Goal: Contribute content

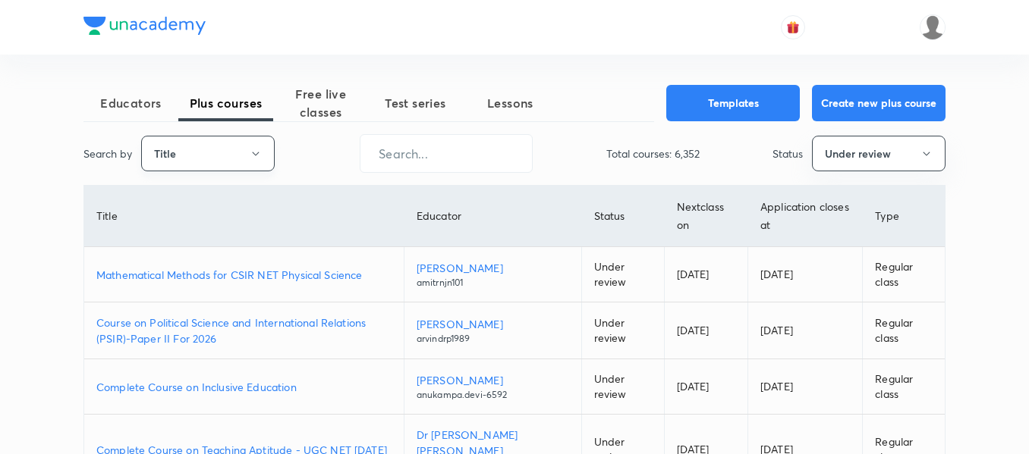
click at [261, 159] on icon "button" at bounding box center [256, 154] width 12 height 12
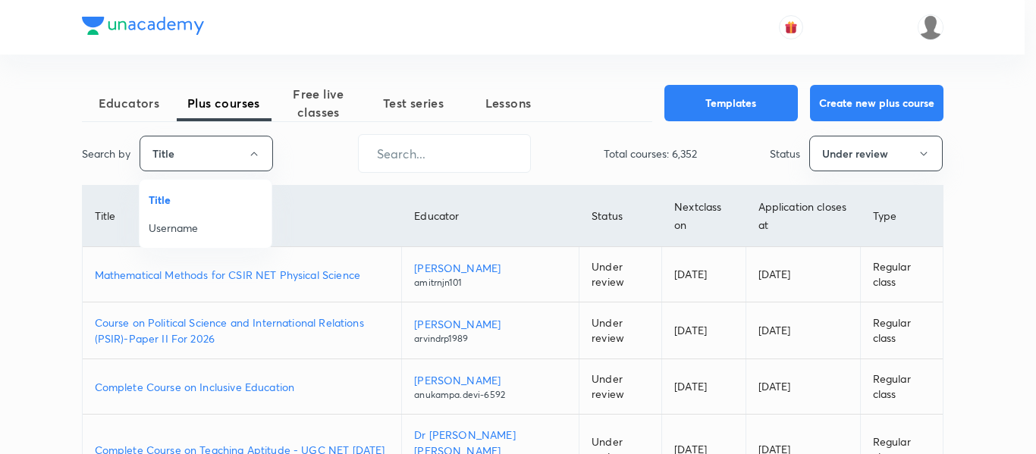
click at [216, 229] on span "Username" at bounding box center [206, 228] width 114 height 16
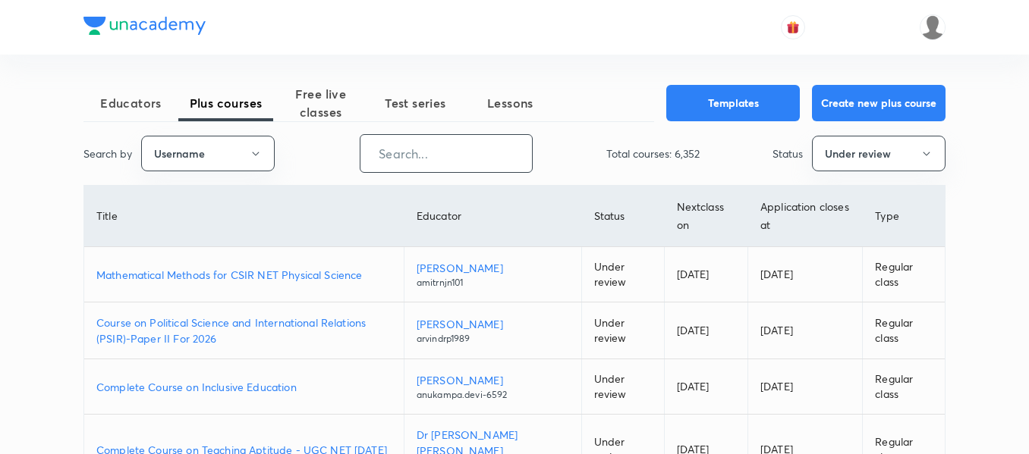
click at [448, 153] on input "text" at bounding box center [445, 153] width 171 height 39
paste input "unacademy-user-177BQWGK6D5R"
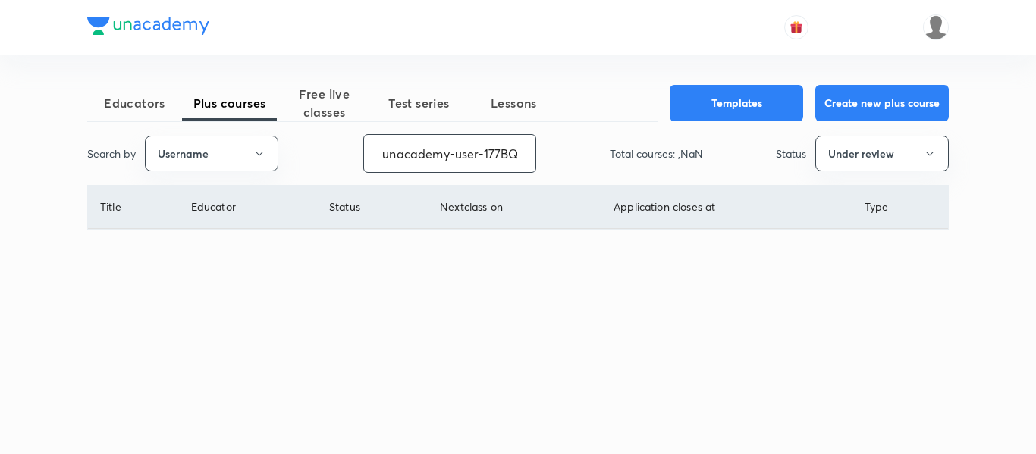
scroll to position [0, 64]
type input "unacademy-user-177BQWGK6D5R"
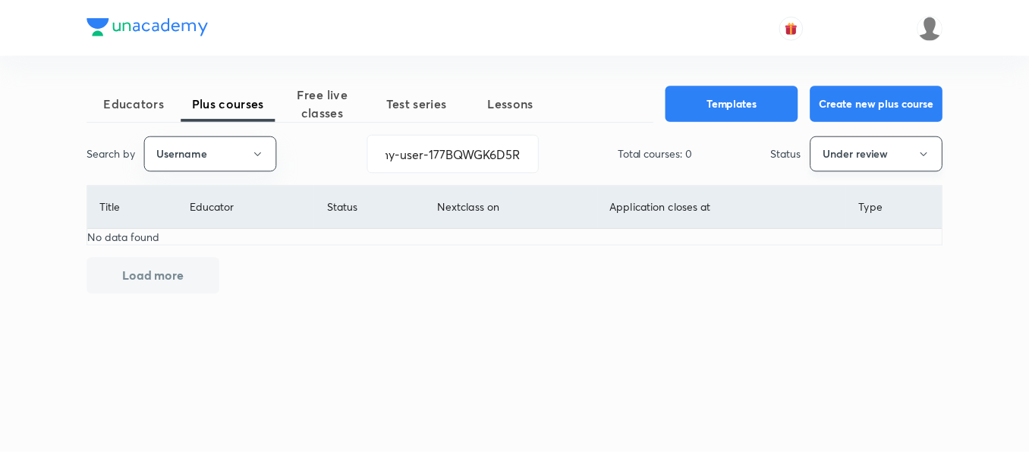
scroll to position [0, 0]
click at [860, 149] on button "Under review" at bounding box center [883, 154] width 134 height 36
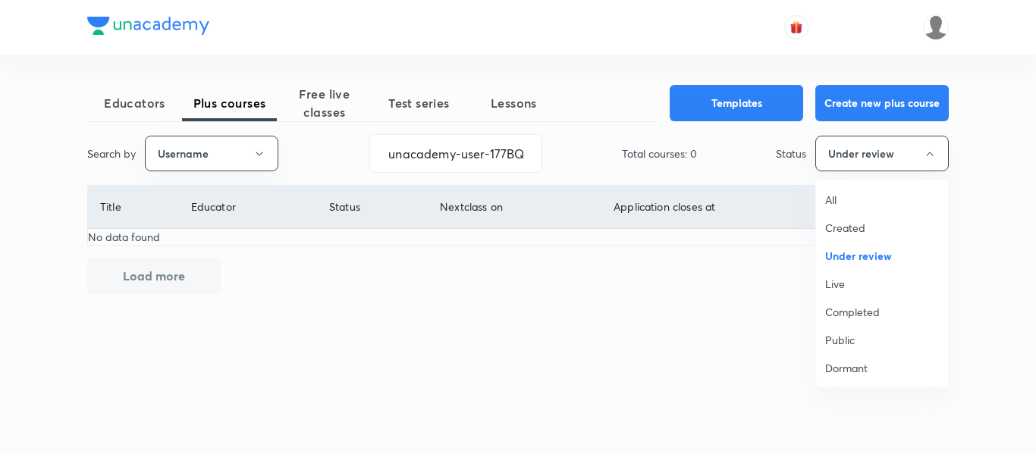
click at [838, 199] on span "All" at bounding box center [882, 200] width 114 height 16
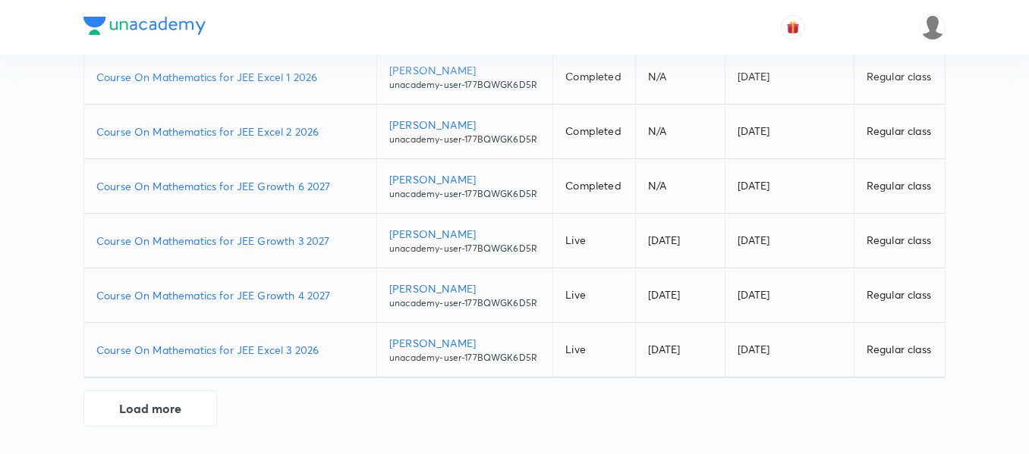
scroll to position [385, 0]
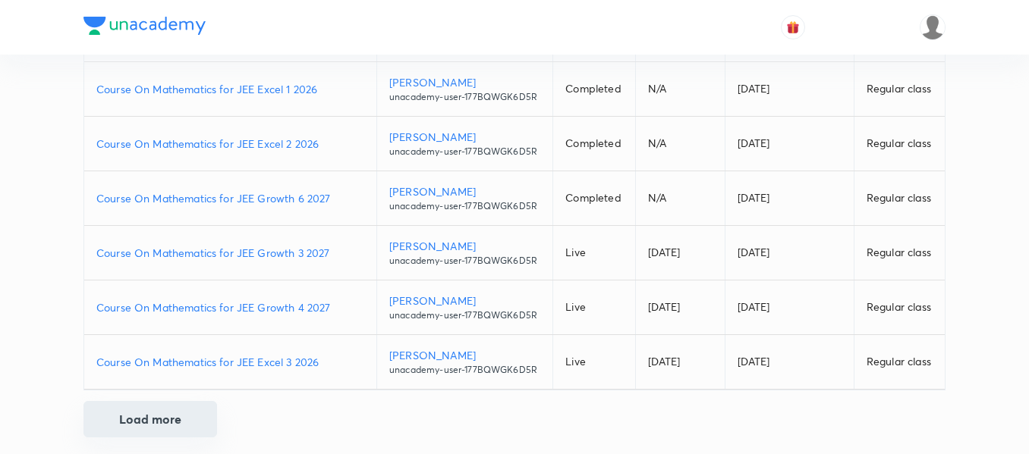
click at [174, 425] on button "Load more" at bounding box center [150, 419] width 134 height 36
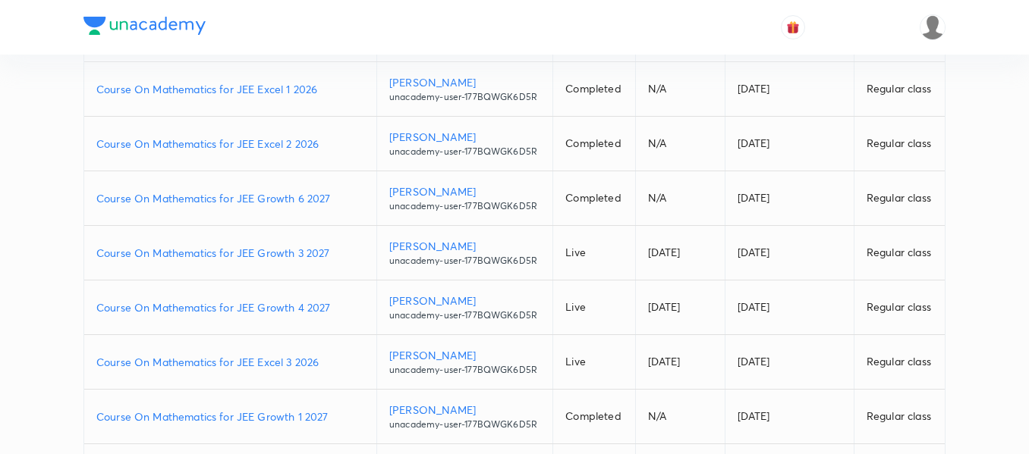
click at [338, 418] on p "Course On Mathematics for JEE Growth 1 2027" at bounding box center [230, 417] width 268 height 16
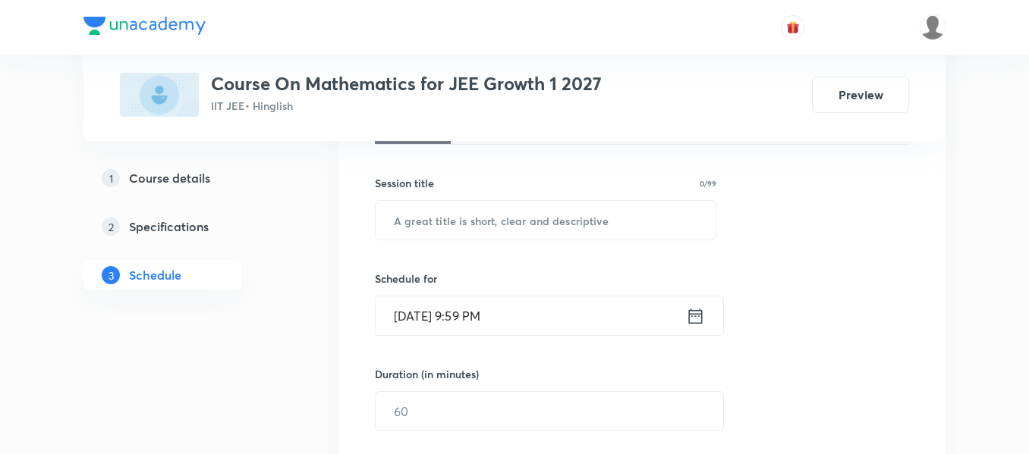
scroll to position [254, 0]
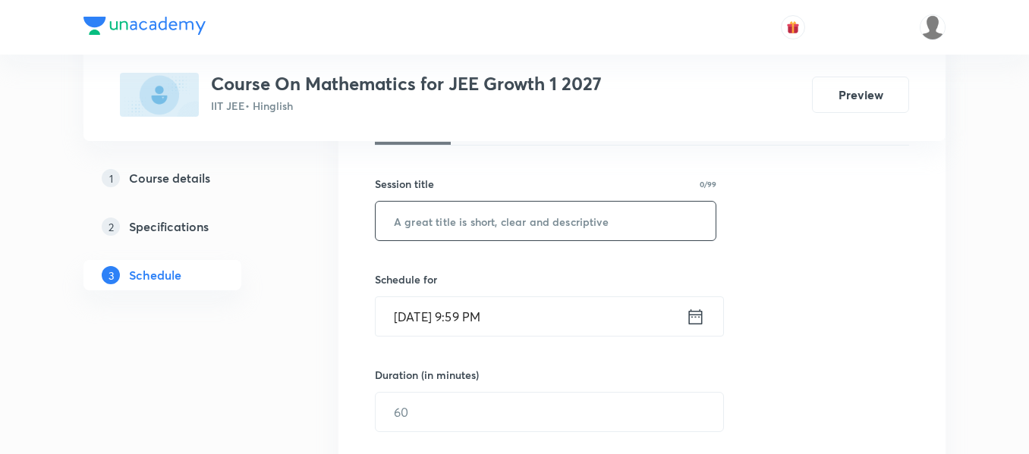
click at [539, 213] on input "text" at bounding box center [546, 221] width 340 height 39
paste input "Trigonometry"
type input "Trigonometry"
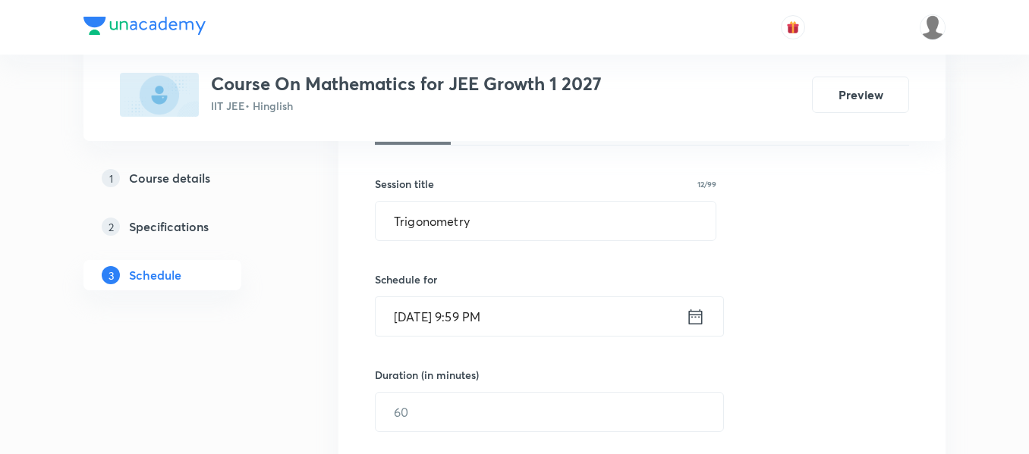
click at [696, 318] on icon at bounding box center [695, 316] width 19 height 21
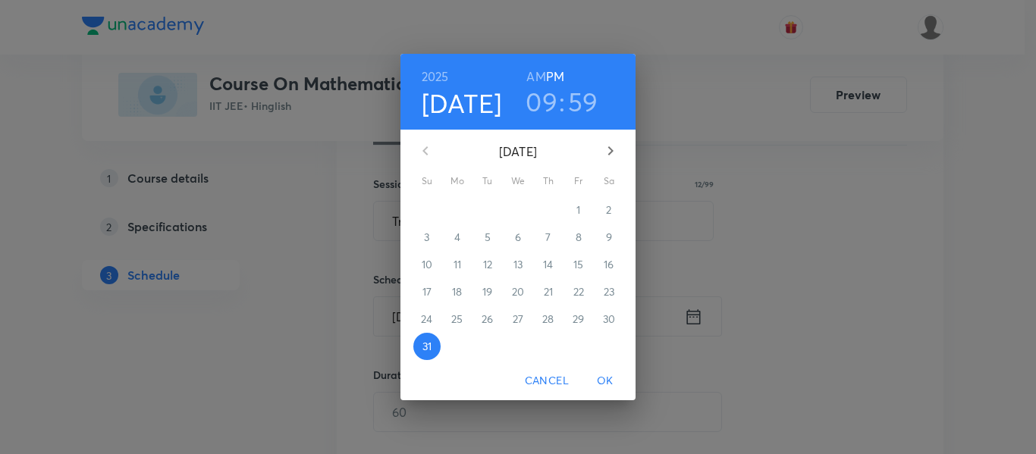
click at [612, 155] on icon "button" at bounding box center [611, 151] width 18 height 18
click at [457, 209] on p "1" at bounding box center [457, 210] width 4 height 15
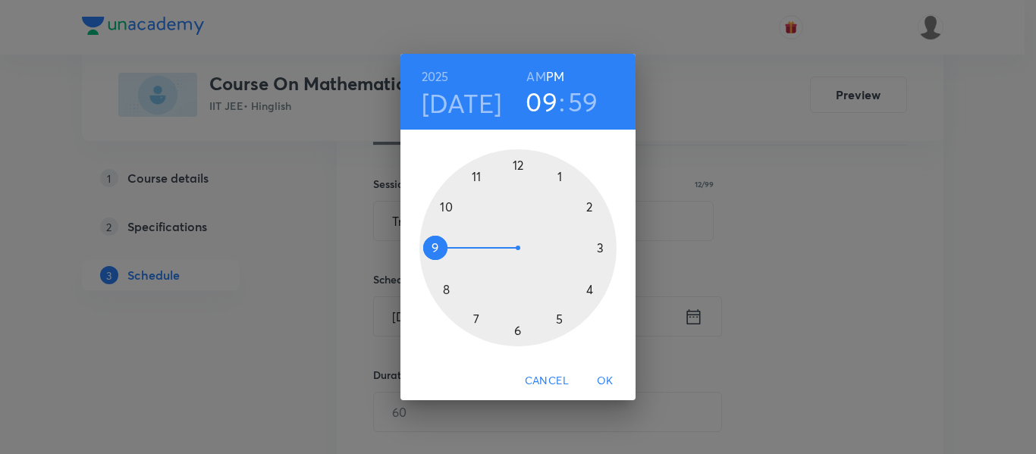
click at [539, 72] on h6 "AM" at bounding box center [535, 76] width 19 height 21
click at [474, 319] on div at bounding box center [518, 247] width 197 height 197
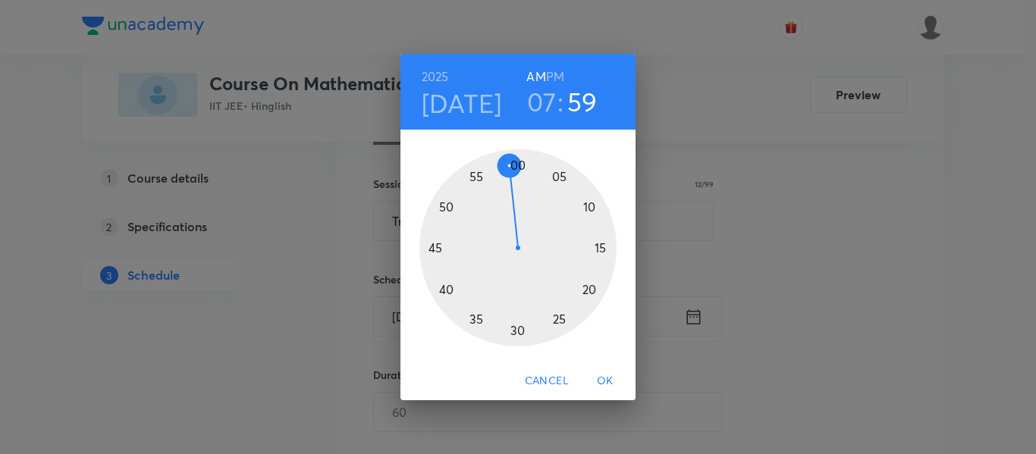
click at [522, 334] on div at bounding box center [518, 247] width 197 height 197
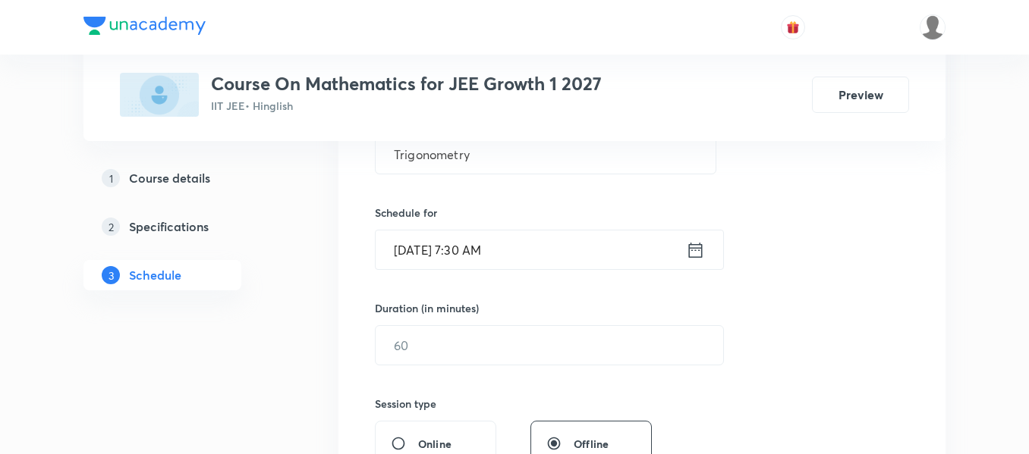
scroll to position [329, 0]
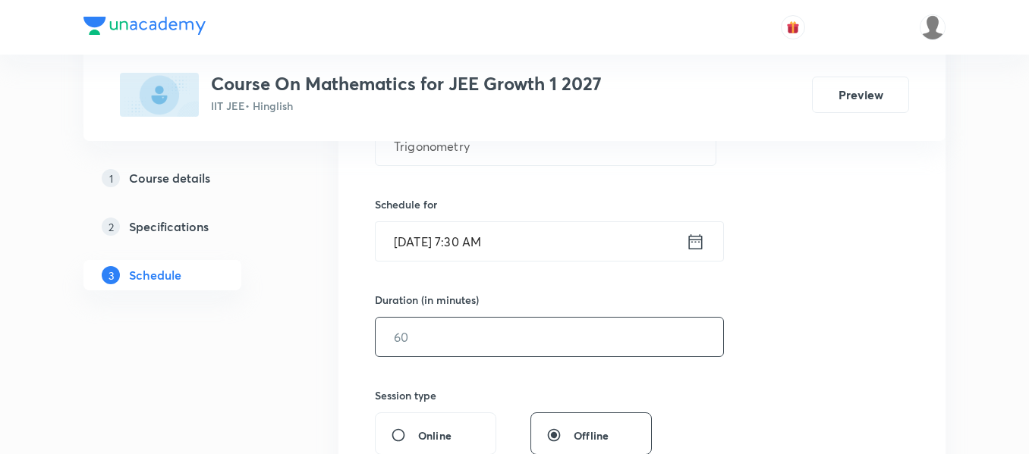
click at [522, 334] on input "text" at bounding box center [549, 337] width 347 height 39
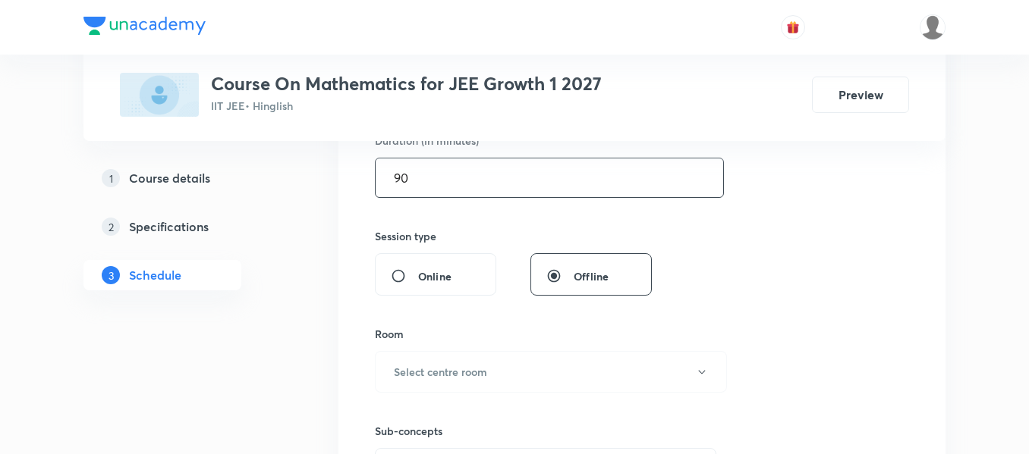
scroll to position [489, 0]
type input "90"
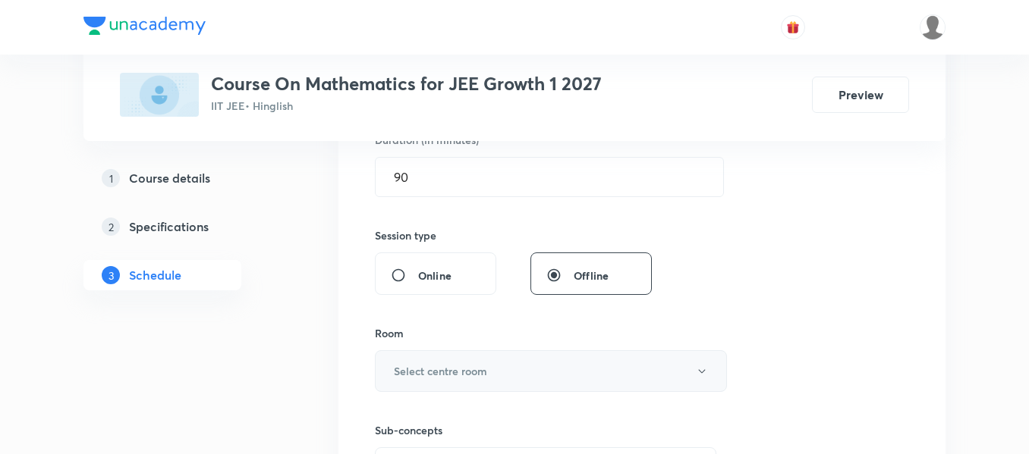
click at [504, 378] on button "Select centre room" at bounding box center [551, 371] width 352 height 42
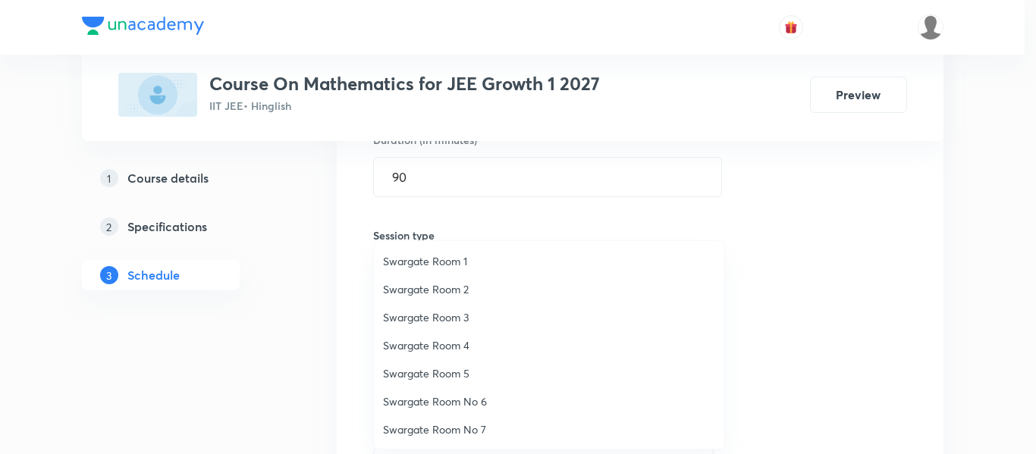
click at [446, 368] on span "Swargate Room 5" at bounding box center [549, 374] width 332 height 16
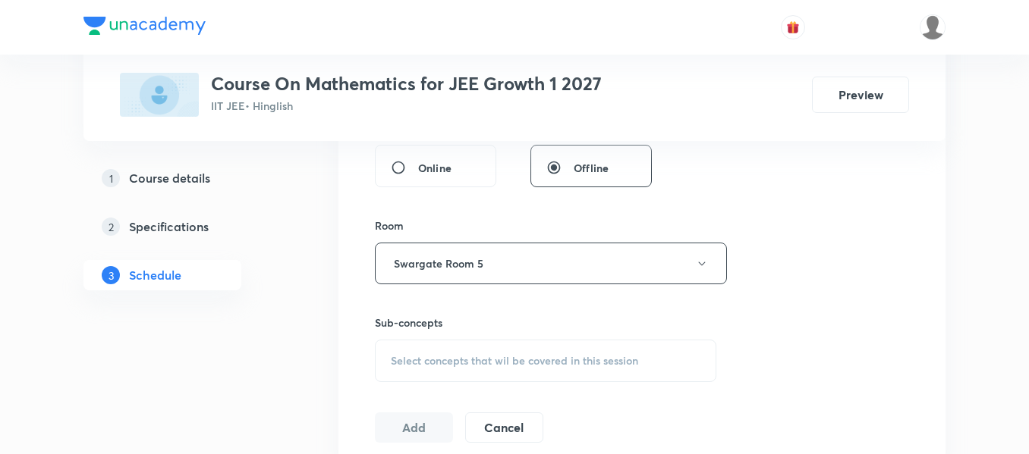
scroll to position [598, 0]
click at [446, 368] on div "Select concepts that wil be covered in this session" at bounding box center [545, 360] width 341 height 42
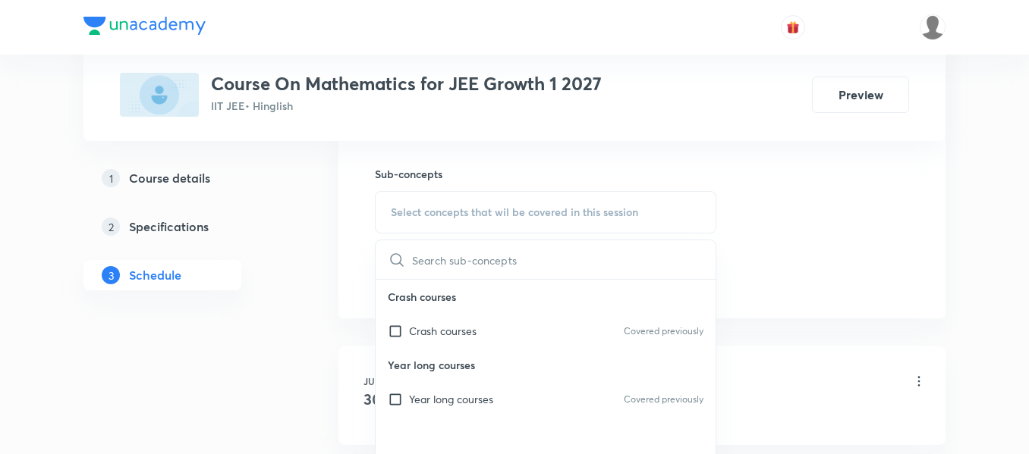
scroll to position [747, 0]
click at [447, 397] on p "Year long courses" at bounding box center [451, 398] width 84 height 16
checkbox input "true"
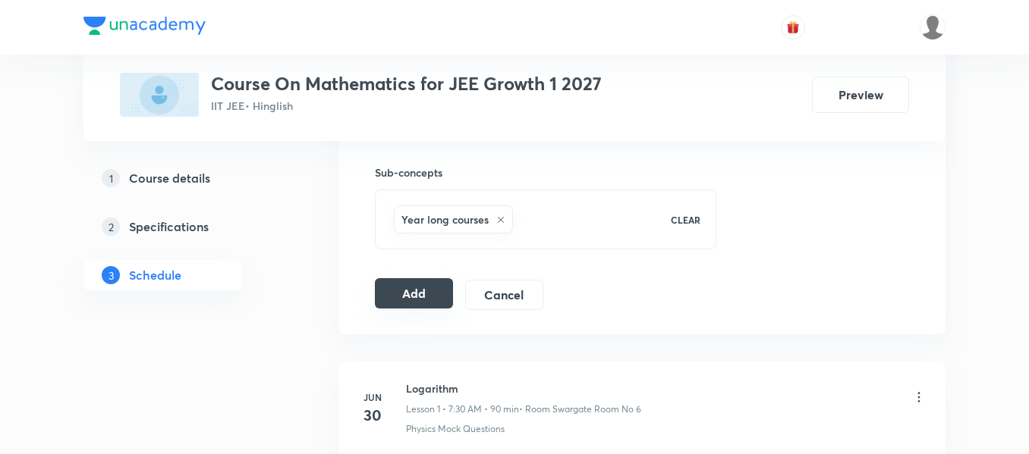
click at [426, 291] on button "Add" at bounding box center [414, 293] width 78 height 30
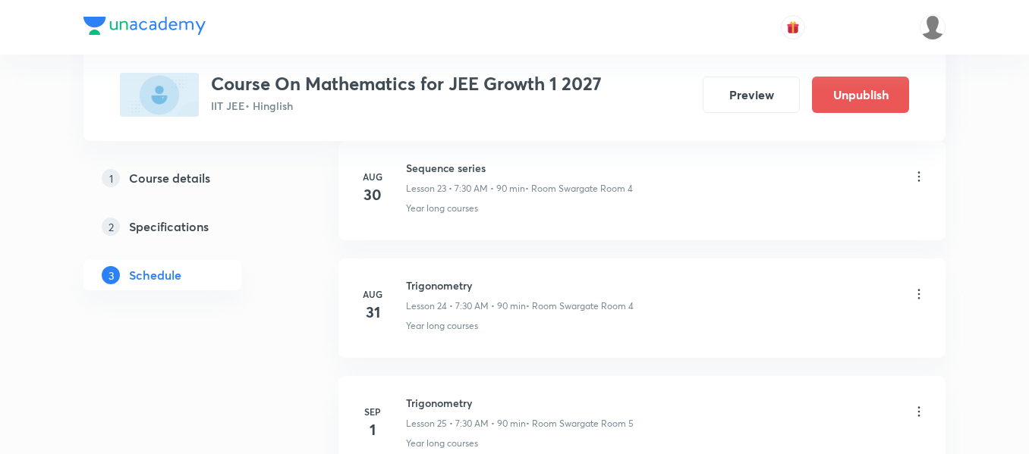
scroll to position [3004, 0]
